Goal: Task Accomplishment & Management: Complete application form

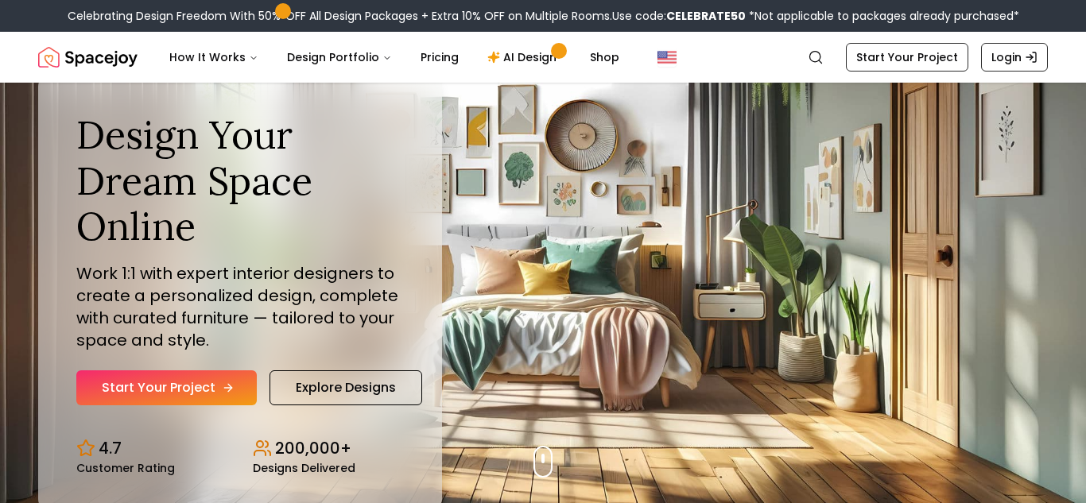
click at [197, 378] on link "Start Your Project" at bounding box center [166, 387] width 180 height 35
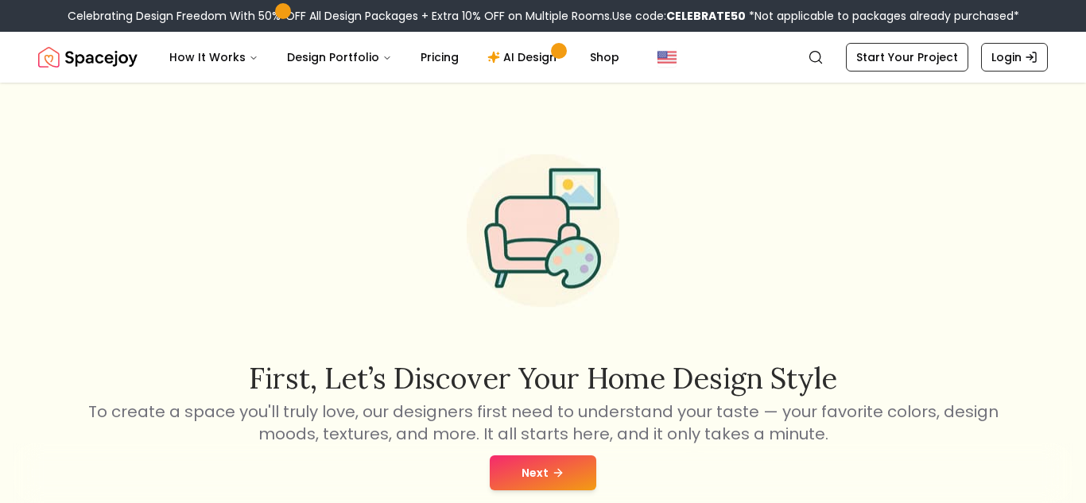
click at [565, 460] on button "Next" at bounding box center [543, 472] width 107 height 35
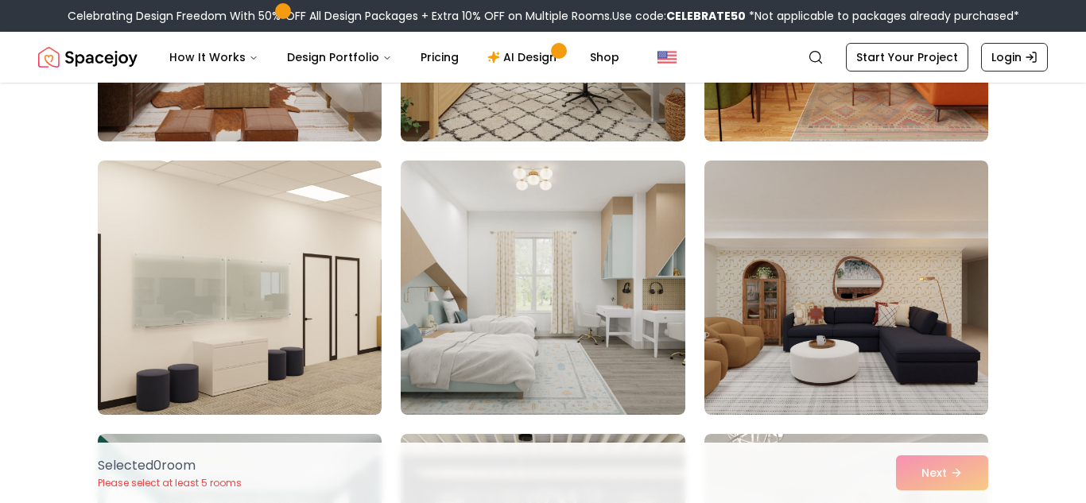
scroll to position [879, 0]
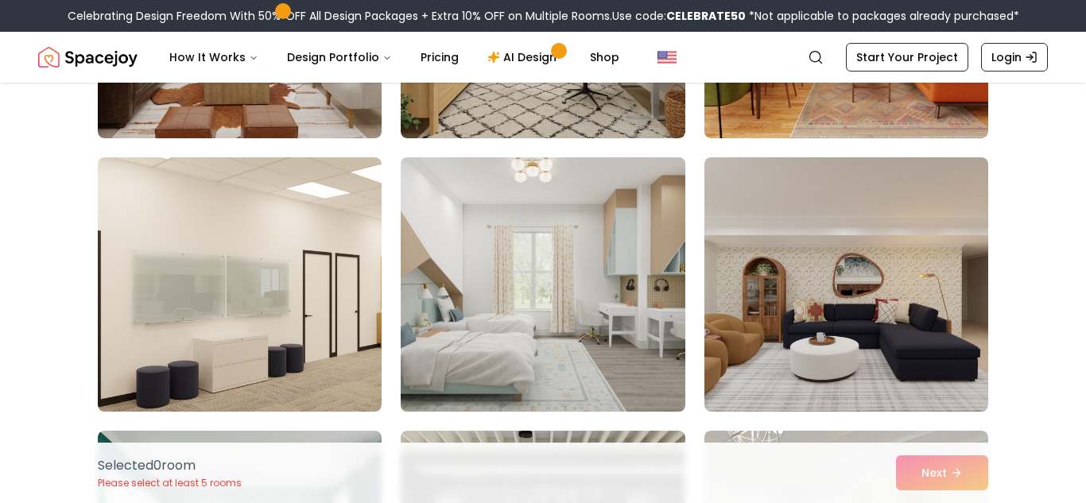
click at [466, 258] on img at bounding box center [542, 284] width 298 height 267
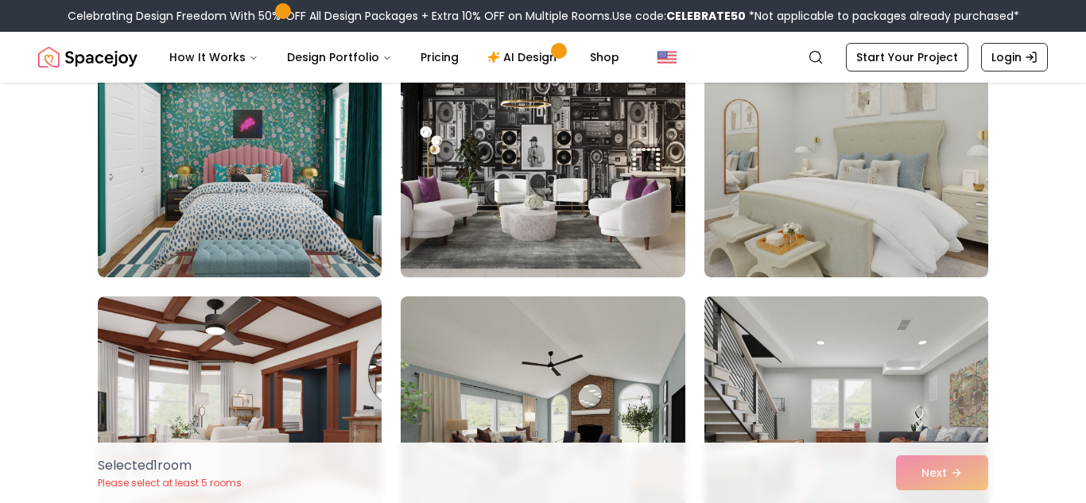
scroll to position [1289, 0]
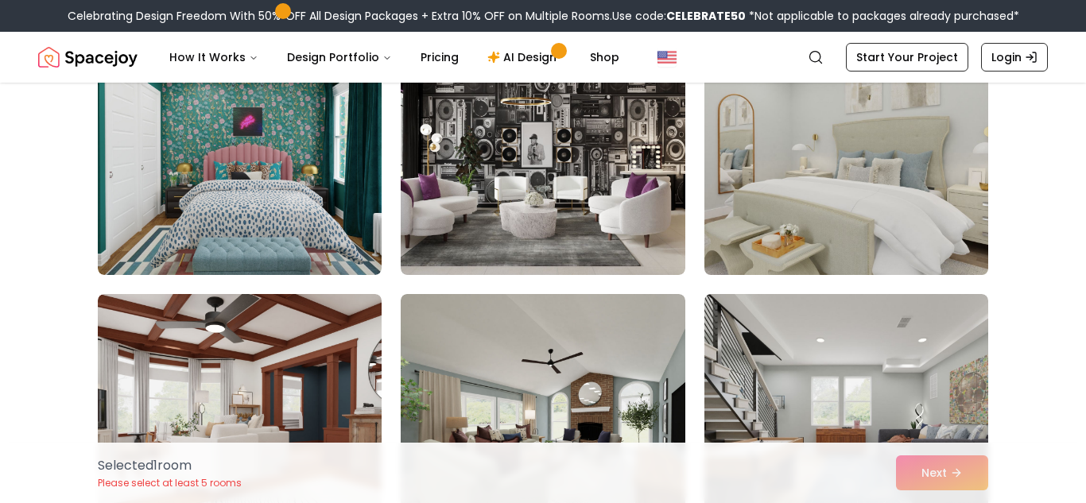
click at [908, 164] on img at bounding box center [846, 147] width 298 height 267
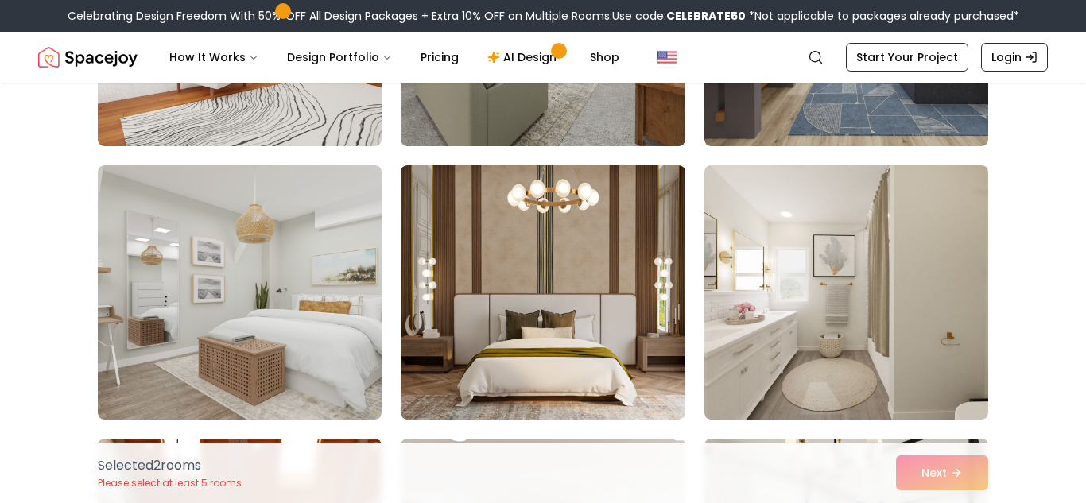
scroll to position [1695, 0]
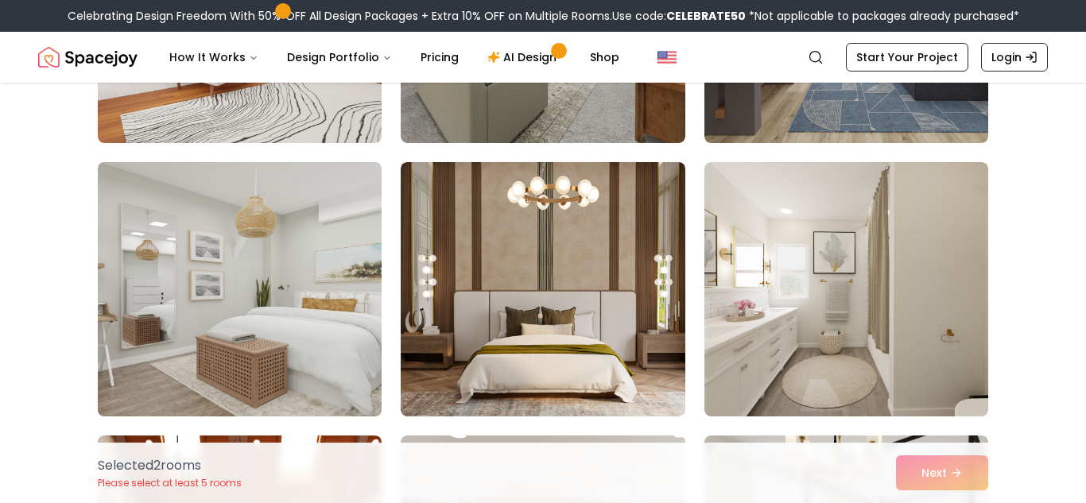
click at [277, 296] on img at bounding box center [240, 289] width 298 height 267
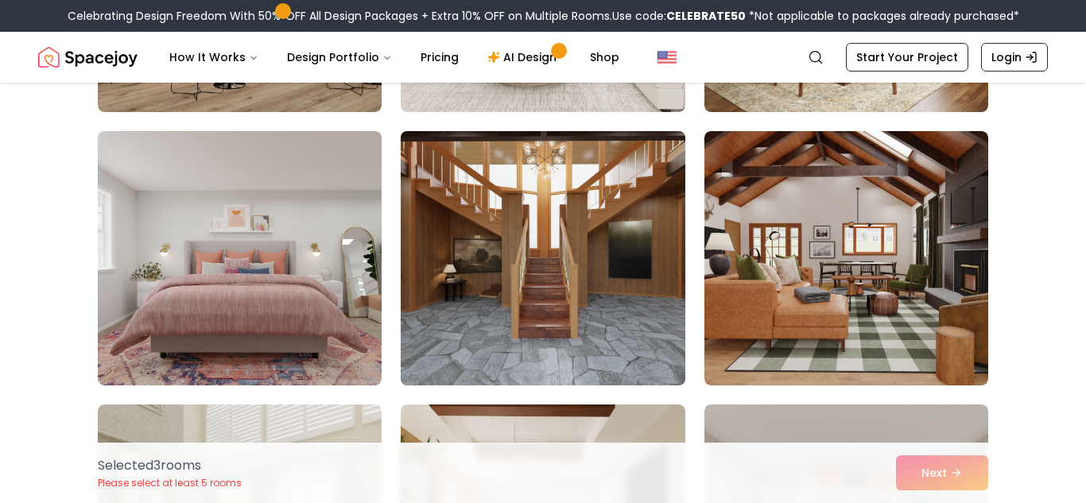
scroll to position [3916, 0]
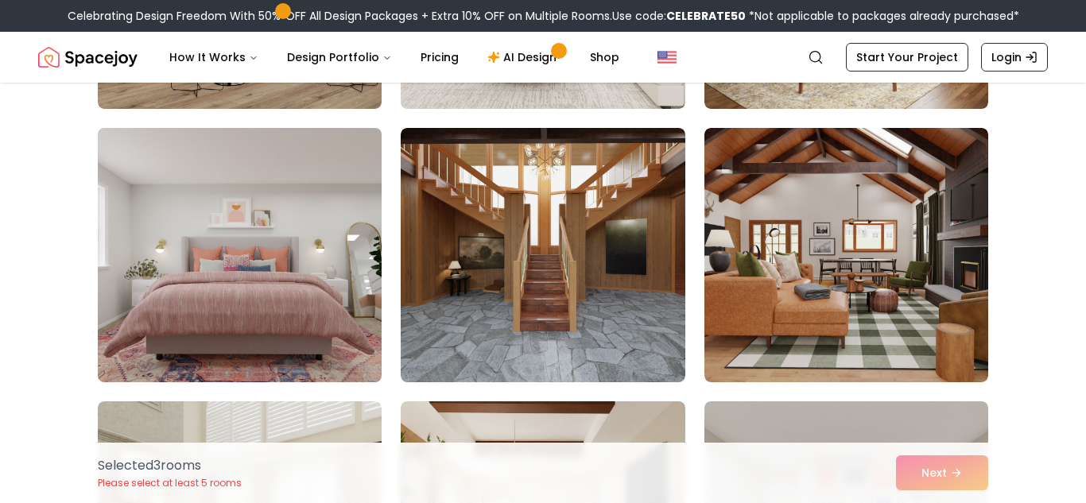
click at [302, 218] on img at bounding box center [240, 255] width 298 height 267
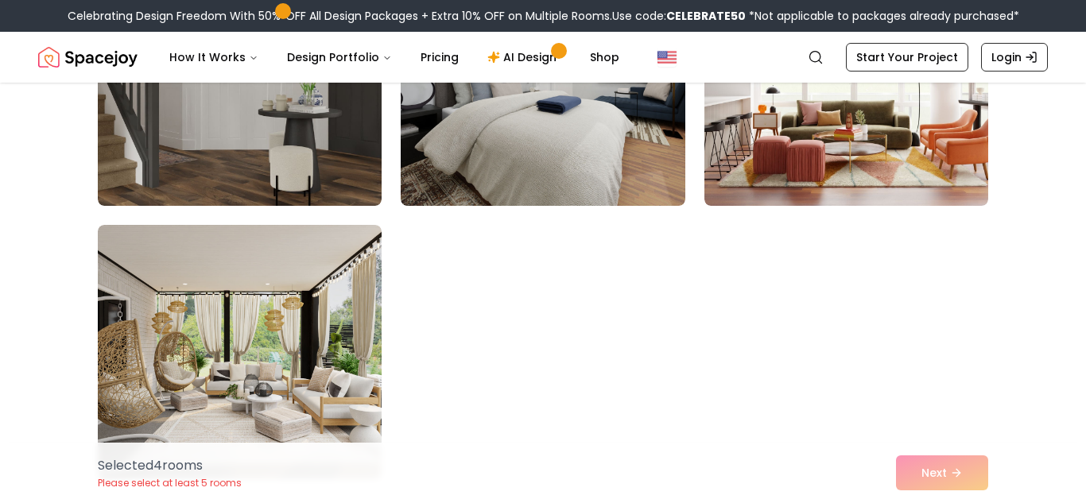
scroll to position [9016, 0]
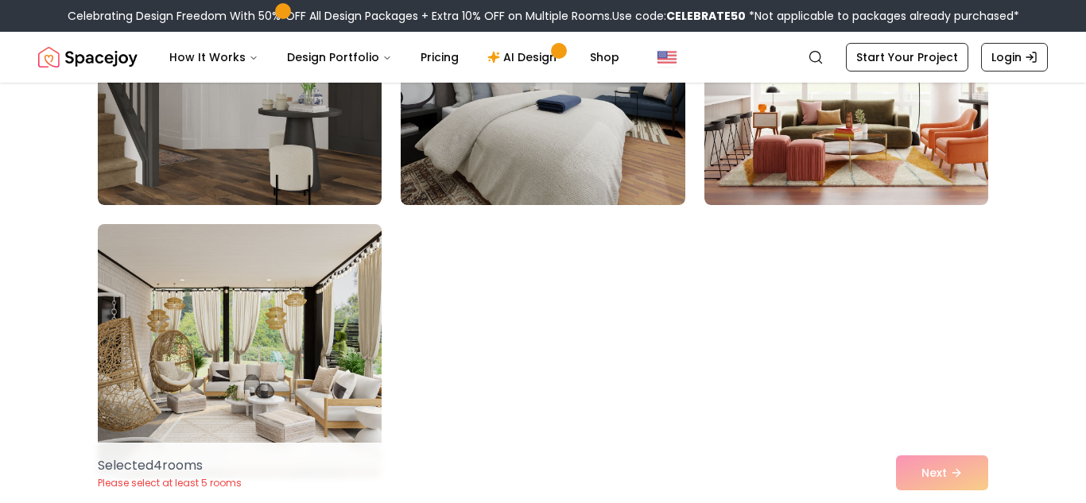
click at [192, 378] on img at bounding box center [240, 351] width 298 height 267
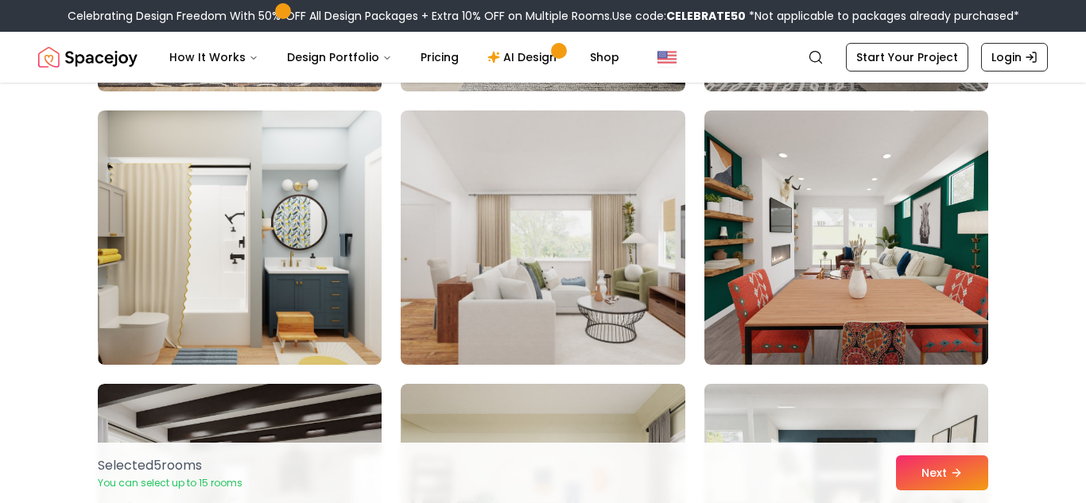
scroll to position [8034, 0]
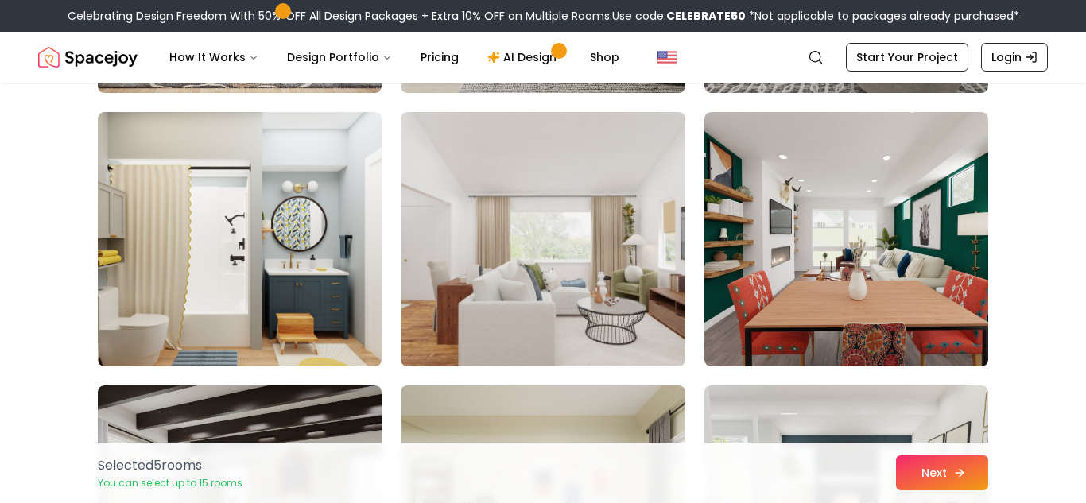
click at [913, 470] on button "Next" at bounding box center [942, 472] width 92 height 35
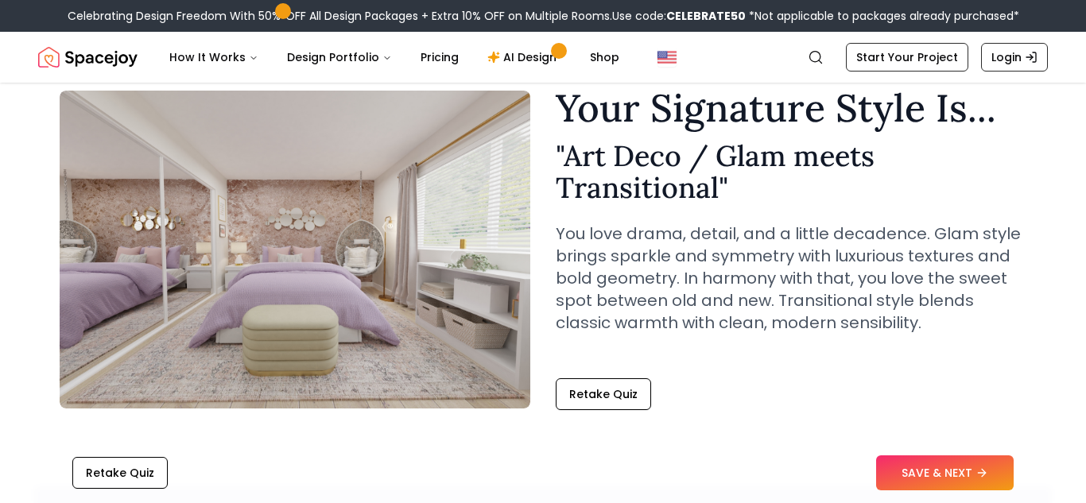
scroll to position [62, 0]
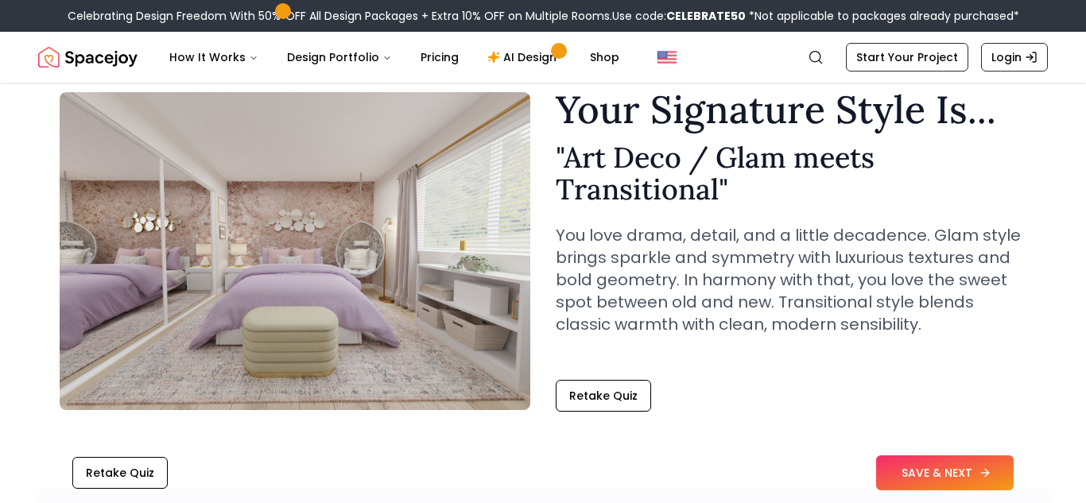
click at [925, 486] on button "SAVE & NEXT" at bounding box center [945, 472] width 138 height 35
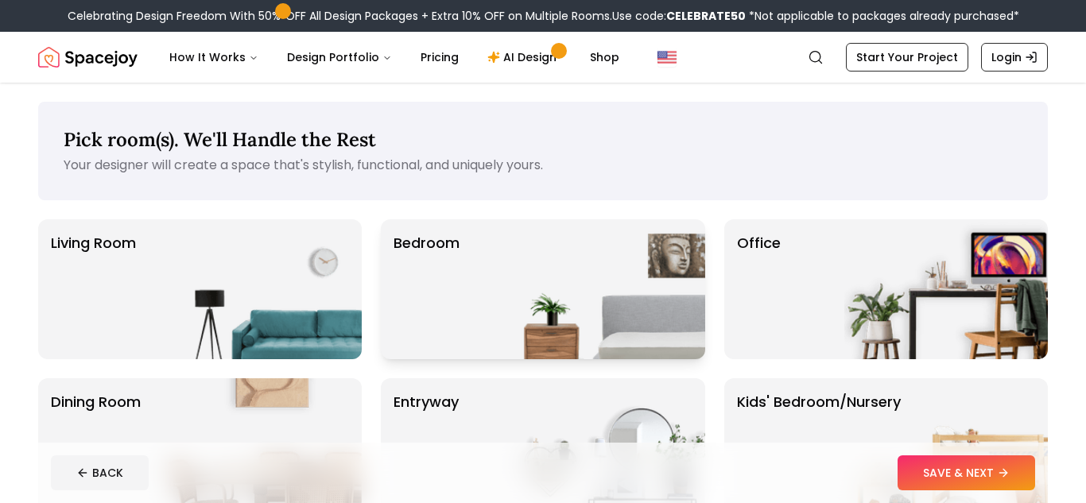
click at [572, 281] on img at bounding box center [603, 289] width 203 height 140
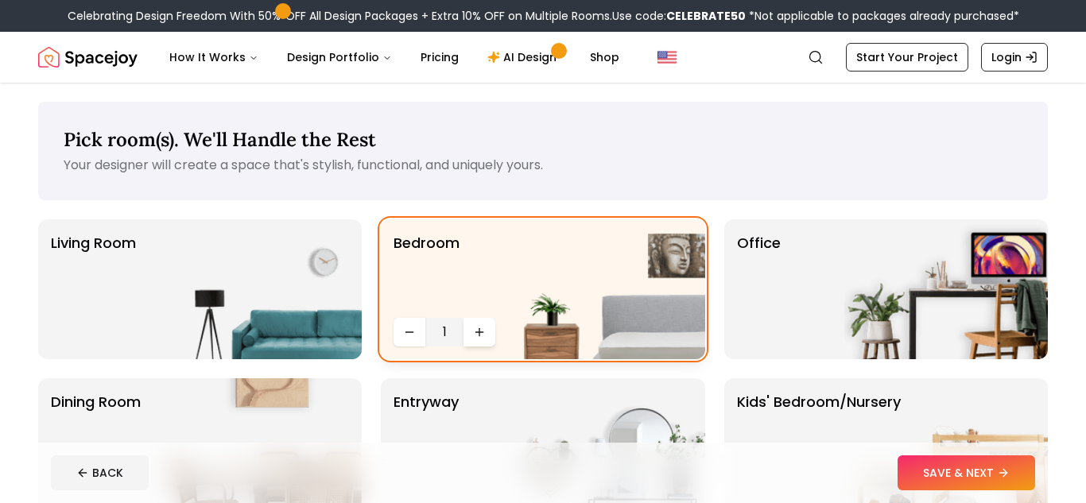
click at [475, 341] on button "Increase quantity" at bounding box center [479, 332] width 32 height 29
click at [971, 477] on button "SAVE & NEXT" at bounding box center [966, 472] width 138 height 35
